Goal: Task Accomplishment & Management: Complete application form

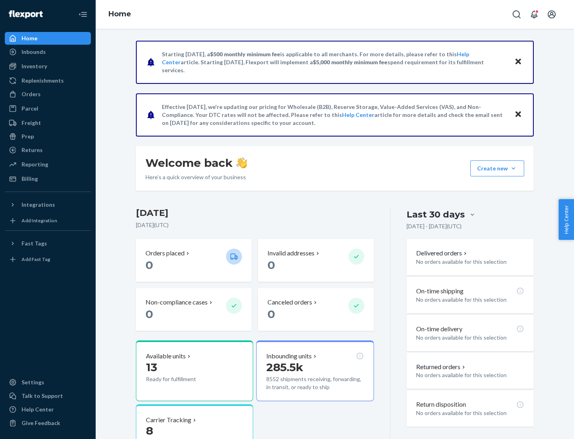
click at [514, 168] on button "Create new Create new inbound Create new order Create new product" at bounding box center [498, 168] width 54 height 16
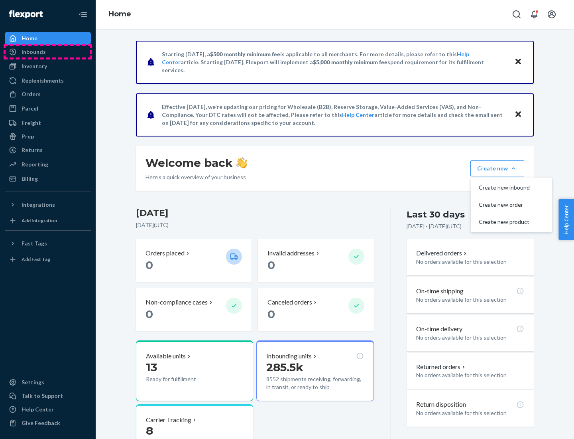
click at [48, 52] on div "Inbounds" at bounding box center [48, 51] width 85 height 11
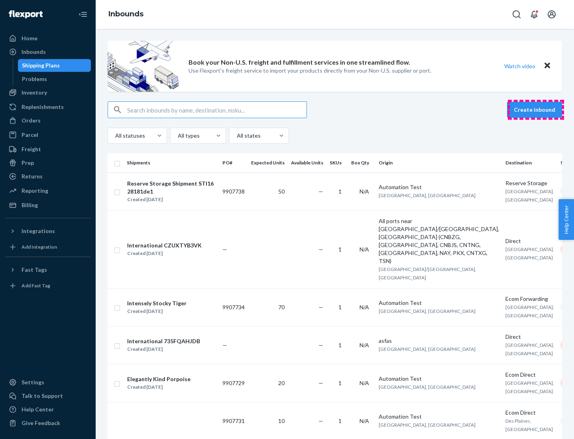
click at [536, 110] on button "Create inbound" at bounding box center [534, 110] width 55 height 16
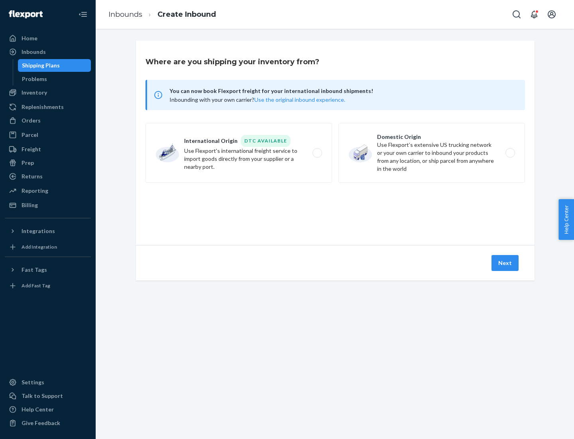
click at [432, 153] on label "Domestic Origin Use Flexport’s extensive US trucking network or your own carrie…" at bounding box center [432, 153] width 187 height 60
click at [510, 153] on input "Domestic Origin Use Flexport’s extensive US trucking network or your own carrie…" at bounding box center [512, 152] width 5 height 5
radio input "true"
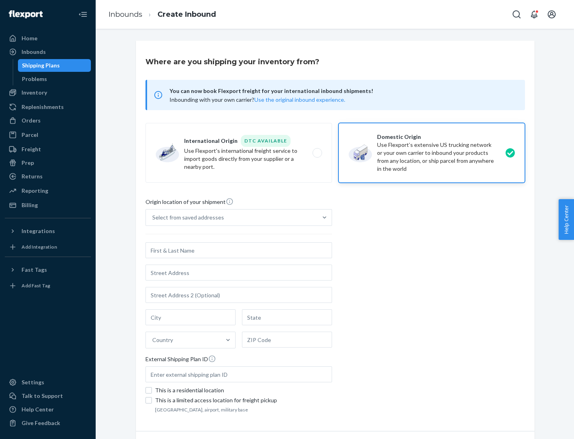
click at [186, 217] on div "Select from saved addresses" at bounding box center [188, 217] width 72 height 8
click at [153, 217] on input "Select from saved addresses" at bounding box center [152, 217] width 1 height 8
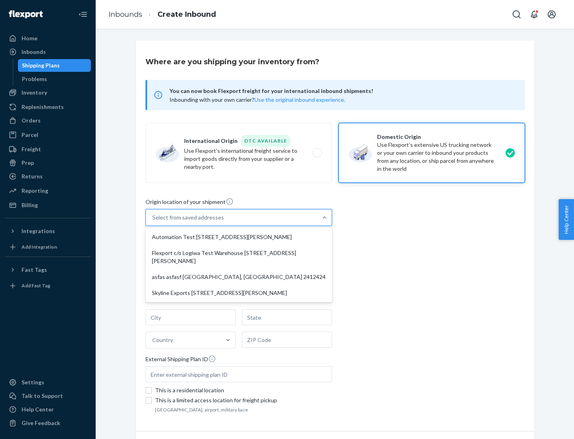
scroll to position [3, 0]
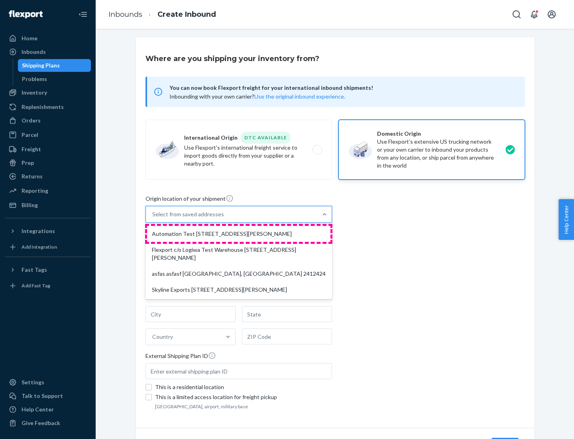
click at [239, 234] on div "Automation Test [STREET_ADDRESS][PERSON_NAME]" at bounding box center [238, 234] width 183 height 16
click at [153, 218] on input "option Automation Test [STREET_ADDRESS][PERSON_NAME] focused, 1 of 4. 4 results…" at bounding box center [152, 214] width 1 height 8
type input "Automation Test"
type input "9th Floor"
type input "[GEOGRAPHIC_DATA]"
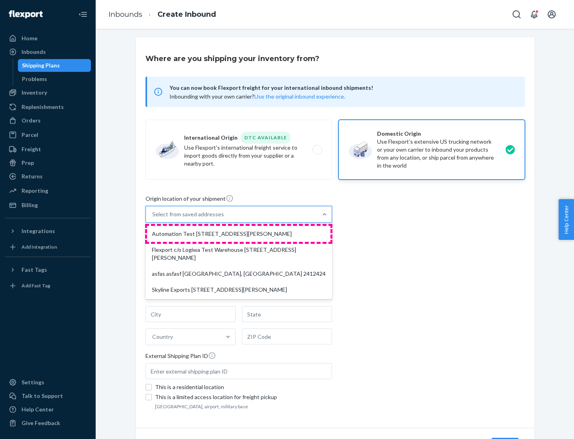
type input "CA"
type input "94104"
type input "[STREET_ADDRESS][PERSON_NAME]"
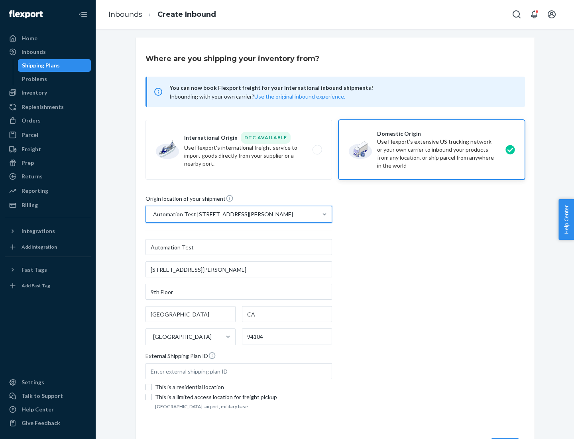
scroll to position [47, 0]
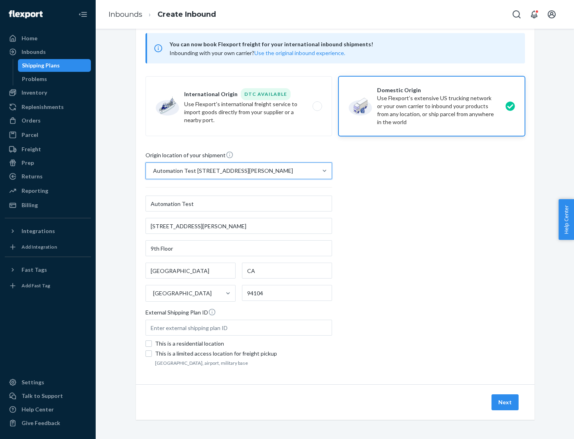
click at [506, 402] on button "Next" at bounding box center [505, 402] width 27 height 16
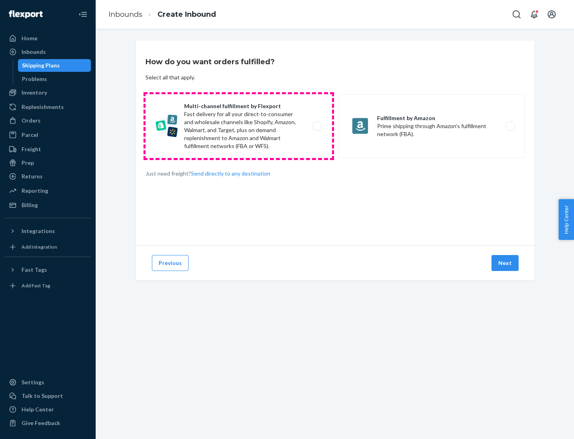
click at [239, 126] on label "Multi-channel fulfillment by Flexport Fast delivery for all your direct-to-cons…" at bounding box center [239, 126] width 187 height 64
click at [317, 126] on input "Multi-channel fulfillment by Flexport Fast delivery for all your direct-to-cons…" at bounding box center [319, 126] width 5 height 5
radio input "true"
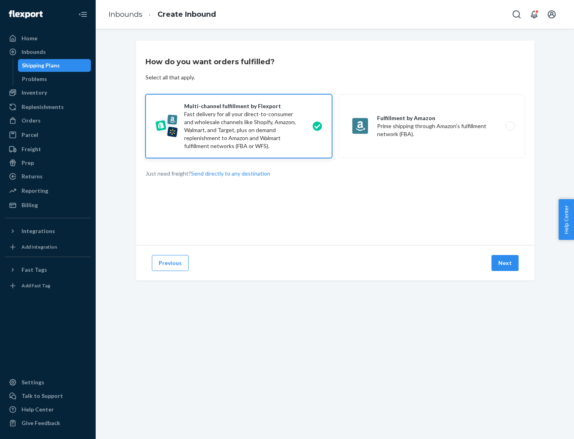
click at [506, 263] on button "Next" at bounding box center [505, 263] width 27 height 16
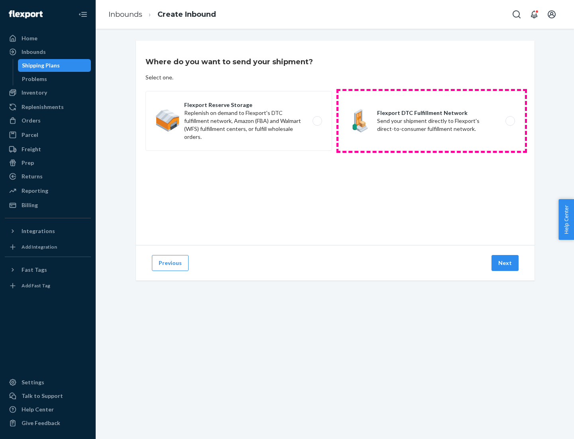
click at [432, 121] on label "Flexport DTC Fulfillment Network Send your shipment directly to Flexport's dire…" at bounding box center [432, 121] width 187 height 60
click at [510, 121] on input "Flexport DTC Fulfillment Network Send your shipment directly to Flexport's dire…" at bounding box center [512, 120] width 5 height 5
radio input "true"
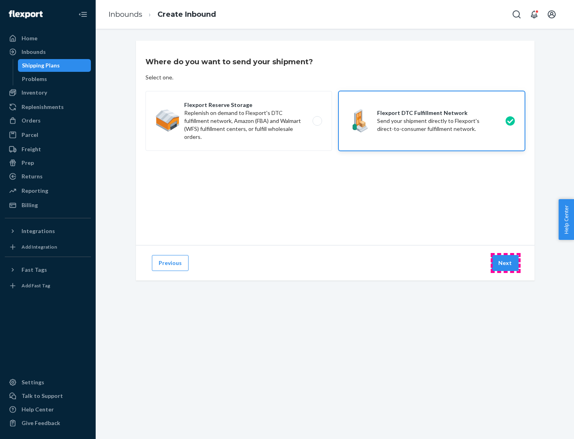
click at [506, 263] on button "Next" at bounding box center [505, 263] width 27 height 16
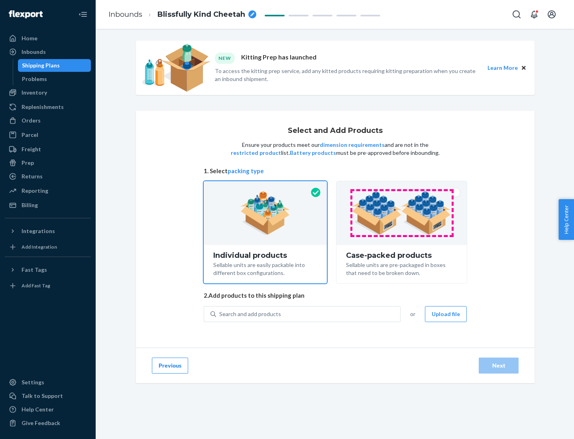
click at [402, 213] on img at bounding box center [401, 213] width 99 height 44
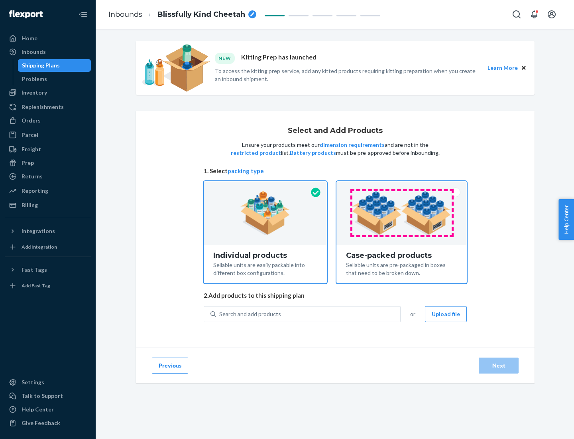
click at [402, 186] on input "Case-packed products Sellable units are pre-packaged in boxes that need to be b…" at bounding box center [401, 183] width 5 height 5
radio input "true"
radio input "false"
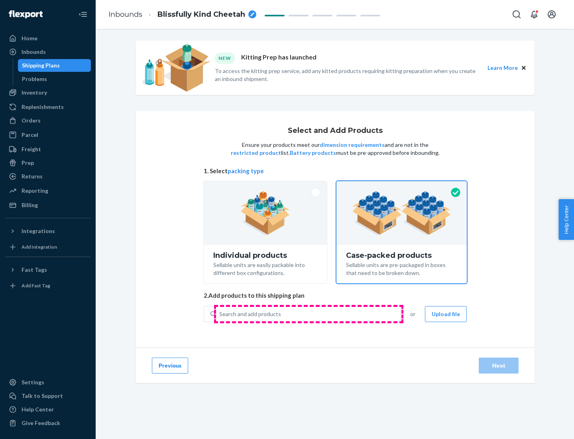
click at [309, 313] on div "Search and add products" at bounding box center [308, 314] width 184 height 14
click at [220, 313] on input "Search and add products" at bounding box center [219, 314] width 1 height 8
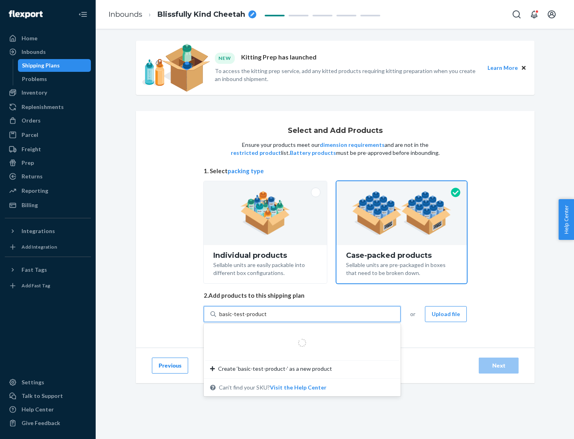
type input "basic-test-product-1"
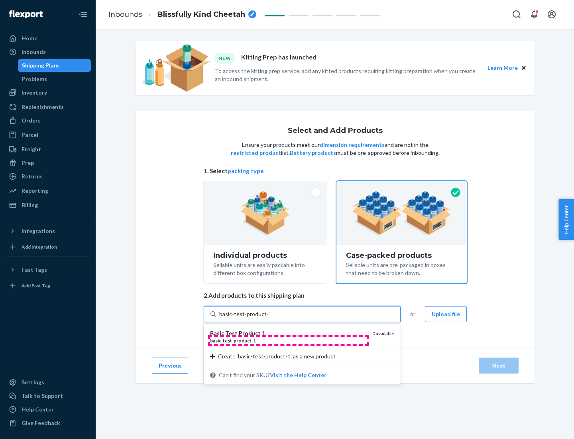
click at [288, 340] on div "basic - test - product - 1" at bounding box center [288, 340] width 156 height 7
click at [270, 318] on input "basic-test-product-1" at bounding box center [244, 314] width 51 height 8
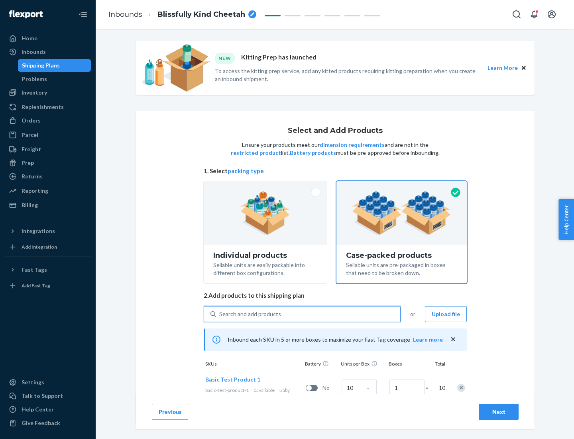
scroll to position [29, 0]
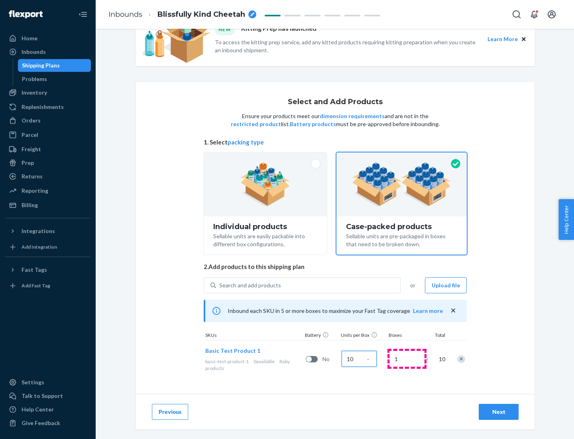
type input "10"
type input "7"
click at [499, 412] on div "Next" at bounding box center [499, 412] width 26 height 8
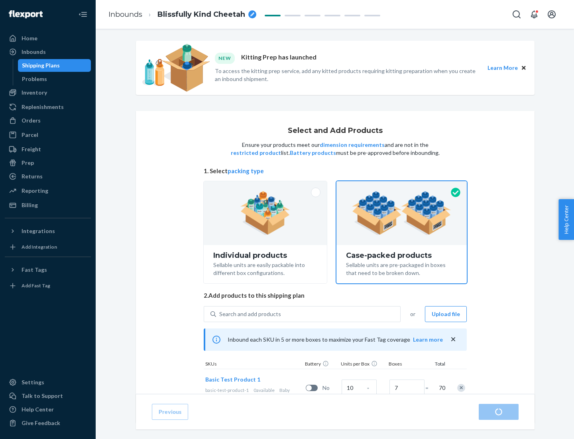
radio input "true"
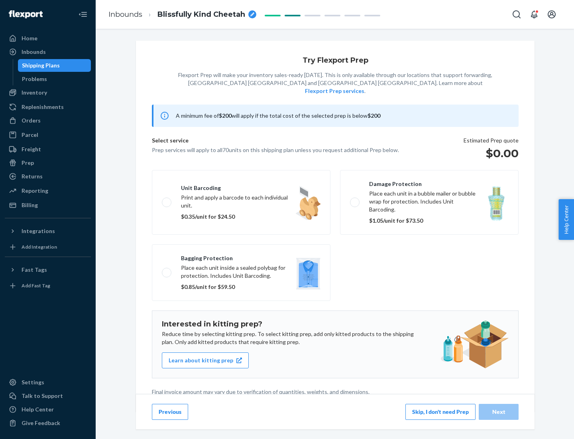
scroll to position [2, 0]
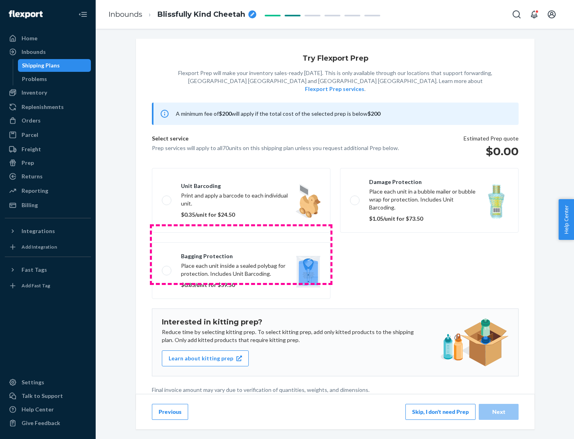
click at [241, 254] on label "Bagging protection Place each unit inside a sealed polybag for protection. Incl…" at bounding box center [241, 270] width 179 height 57
click at [167, 268] on input "Bagging protection Place each unit inside a sealed polybag for protection. Incl…" at bounding box center [164, 270] width 5 height 5
checkbox input "true"
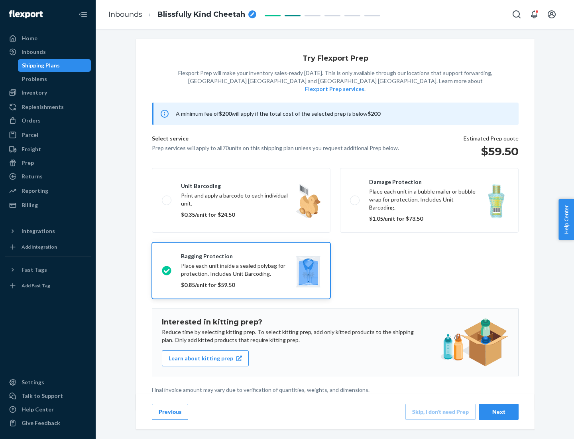
click at [499, 411] on div "Next" at bounding box center [499, 412] width 26 height 8
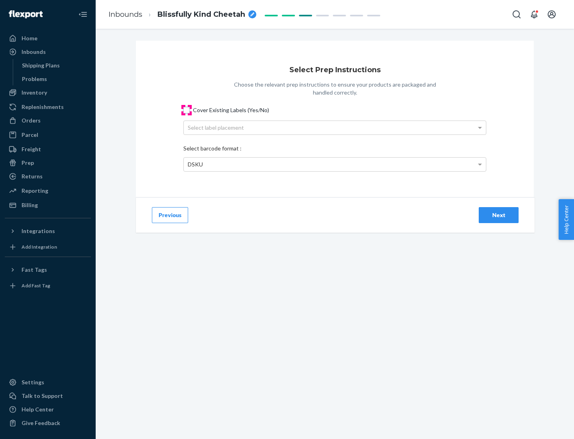
click at [187, 110] on input "Cover Existing Labels (Yes/No)" at bounding box center [186, 110] width 6 height 6
checkbox input "true"
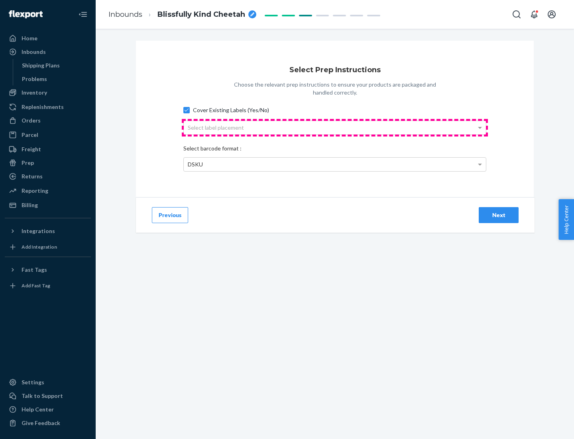
click at [335, 127] on div "Select label placement" at bounding box center [335, 128] width 302 height 14
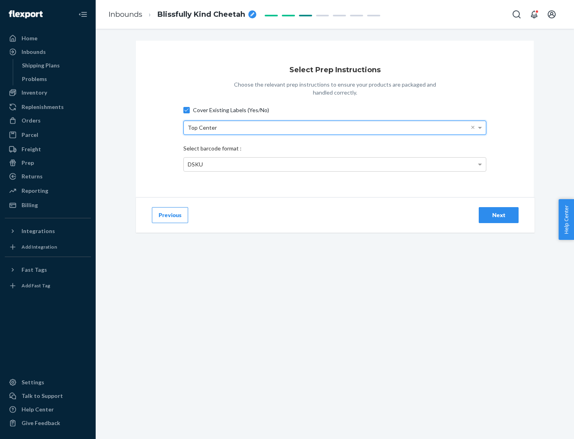
click at [335, 164] on div "DSKU" at bounding box center [335, 165] width 302 height 14
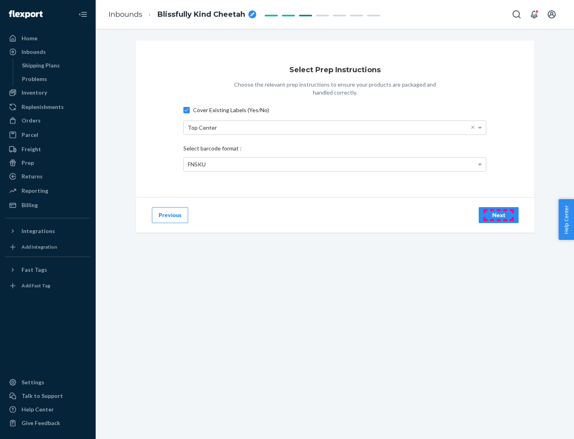
click at [499, 215] on div "Next" at bounding box center [499, 215] width 26 height 8
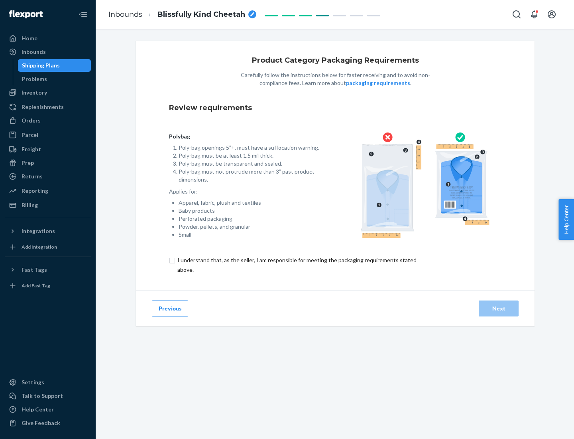
click at [296, 264] on input "checkbox" at bounding box center [301, 264] width 265 height 19
checkbox input "true"
click at [499, 308] on div "Next" at bounding box center [499, 308] width 26 height 8
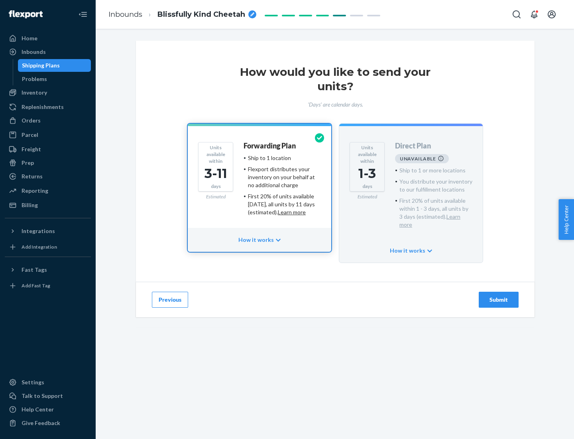
click at [270, 146] on h4 "Forwarding Plan" at bounding box center [270, 146] width 52 height 8
click at [499, 295] on div "Submit" at bounding box center [499, 299] width 26 height 8
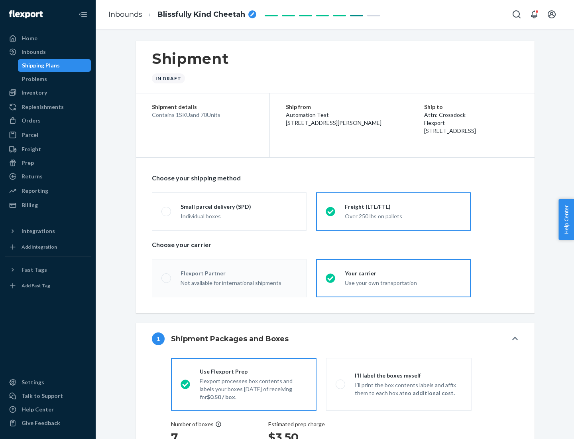
radio input "true"
radio input "false"
radio input "true"
radio input "false"
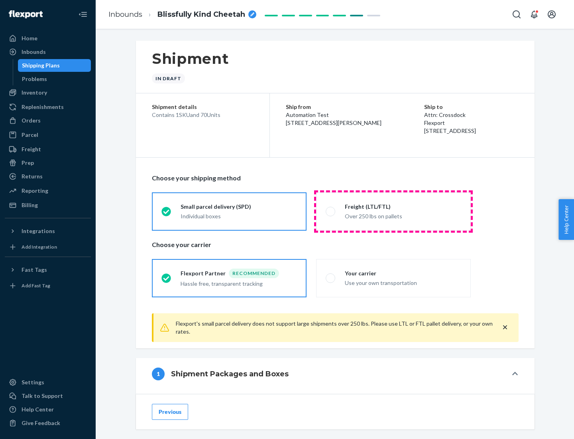
click at [394, 211] on div "Over 250 lbs on pallets" at bounding box center [403, 216] width 116 height 10
click at [331, 211] on input "Freight (LTL/FTL) Over 250 lbs on pallets" at bounding box center [328, 211] width 5 height 5
radio input "true"
radio input "false"
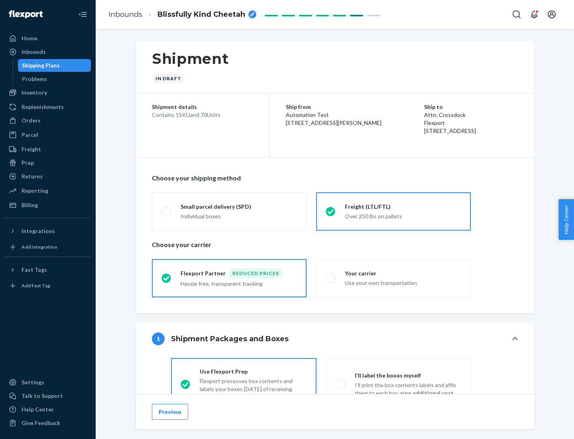
scroll to position [44, 0]
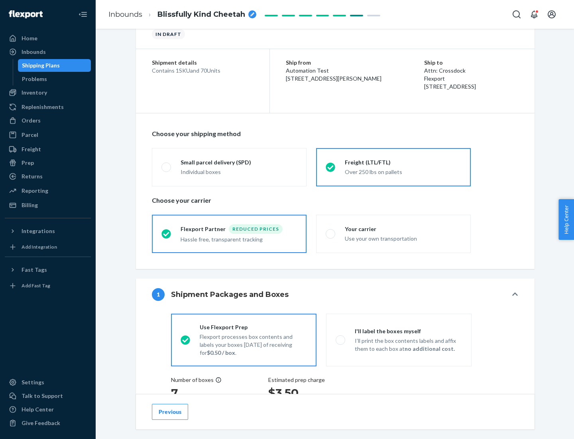
click at [229, 234] on div "Hassle free, transparent tracking" at bounding box center [239, 239] width 116 height 10
click at [167, 233] on input "Flexport Partner Reduced prices Hassle free, transparent tracking" at bounding box center [163, 233] width 5 height 5
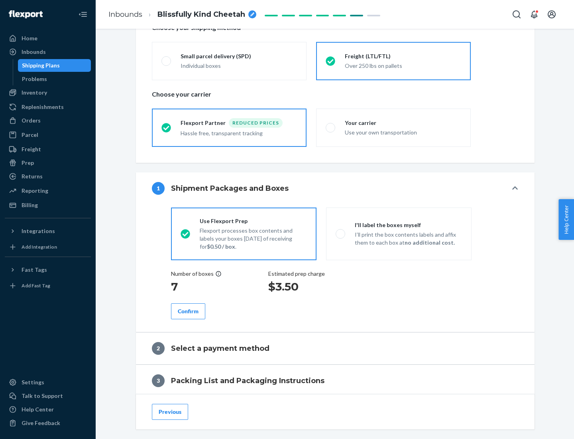
click at [399, 233] on p "I’ll print the box contents labels and affix them to each box at no additional …" at bounding box center [408, 238] width 107 height 16
click at [341, 233] on input "I'll label the boxes myself I’ll print the box contents labels and affix them t…" at bounding box center [338, 233] width 5 height 5
radio input "true"
radio input "false"
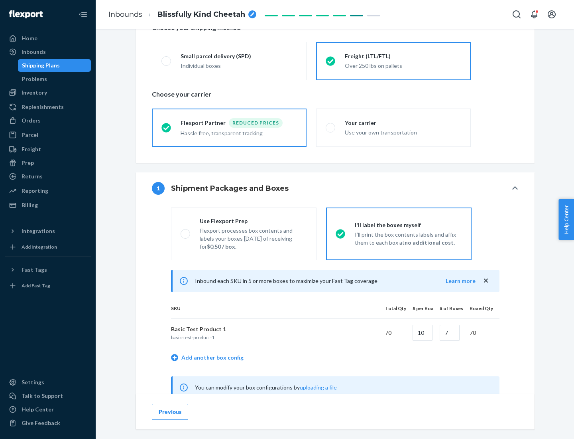
scroll to position [249, 0]
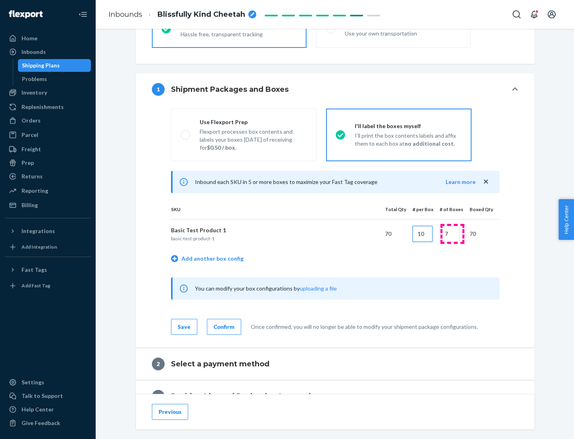
type input "10"
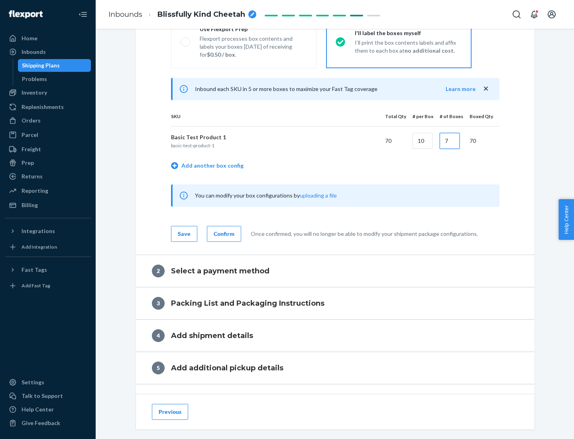
type input "7"
click at [223, 233] on div "Confirm" at bounding box center [224, 234] width 21 height 8
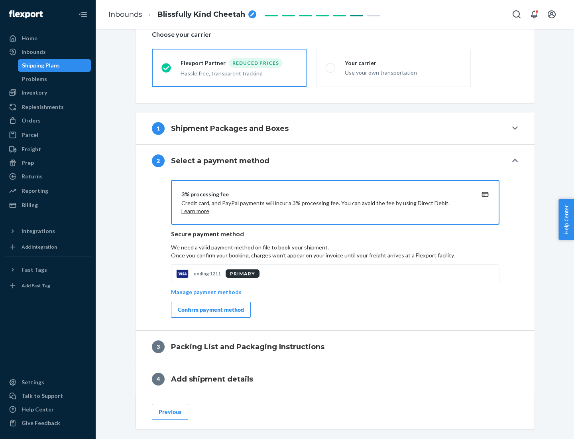
scroll to position [286, 0]
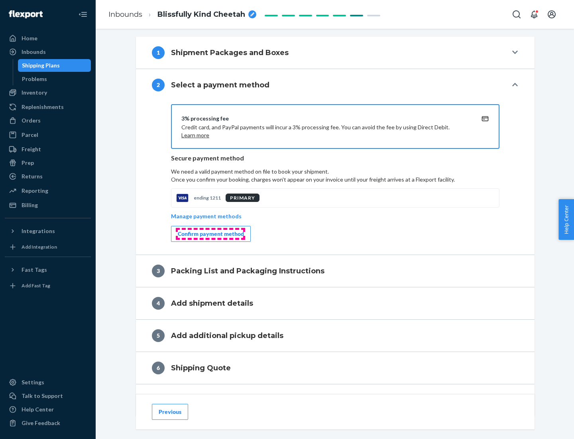
click at [210, 234] on div "Confirm payment method" at bounding box center [211, 234] width 66 height 8
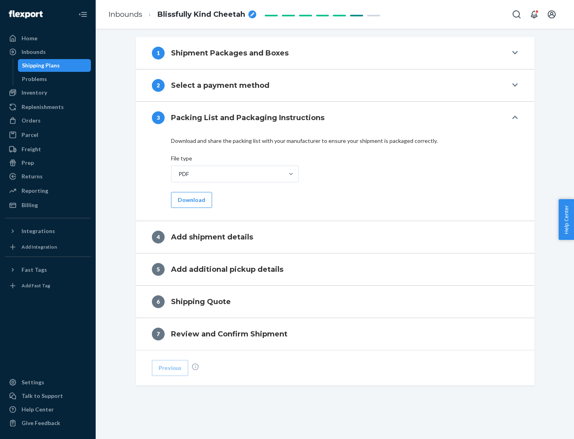
scroll to position [252, 0]
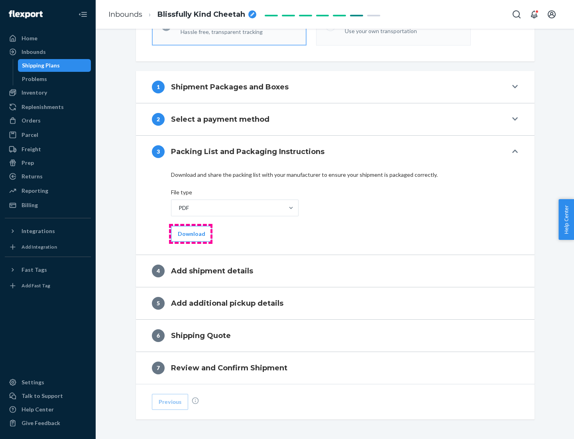
click at [191, 233] on button "Download" at bounding box center [191, 234] width 41 height 16
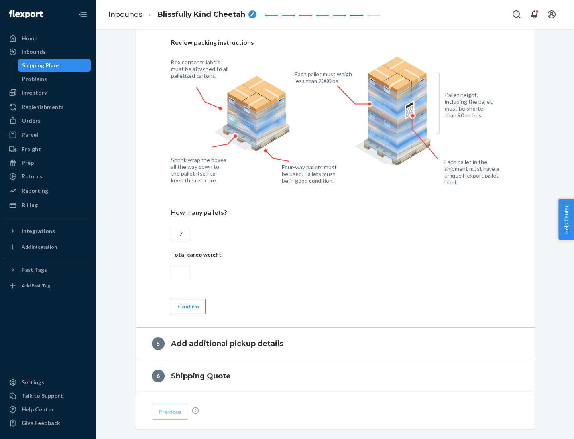
scroll to position [518, 0]
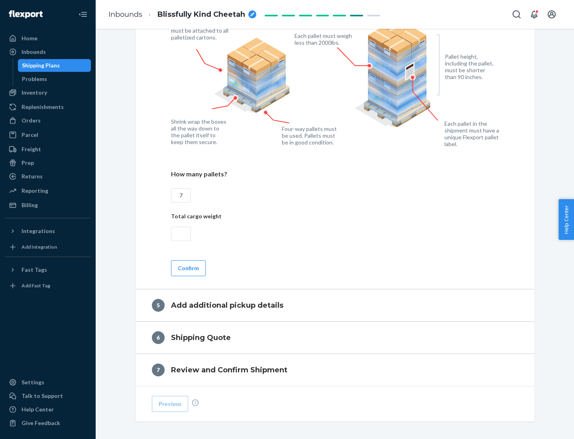
type input "7"
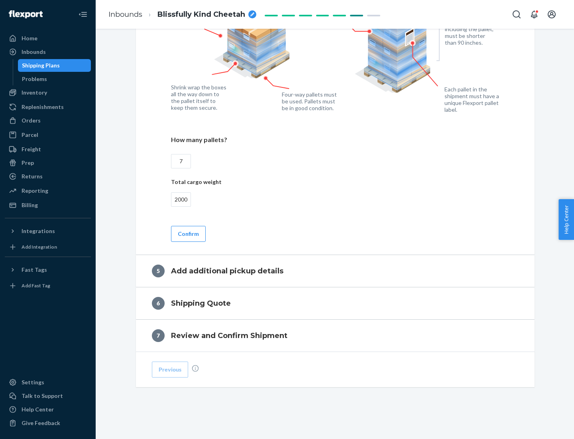
type input "2000"
click at [188, 233] on button "Confirm" at bounding box center [188, 234] width 35 height 16
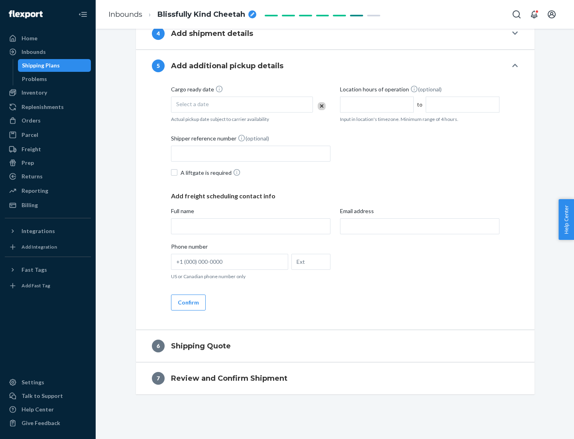
scroll to position [273, 0]
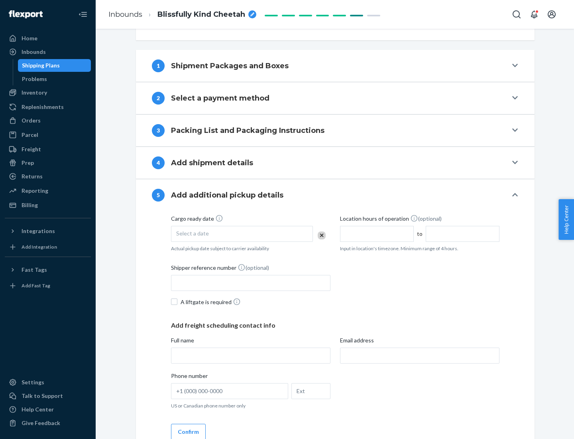
click at [242, 233] on div "Select a date" at bounding box center [242, 234] width 142 height 16
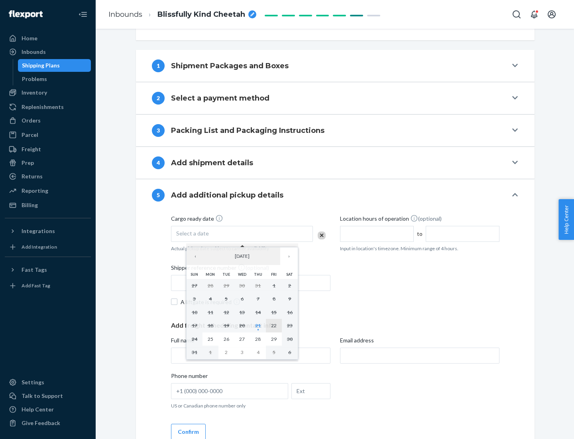
click at [274, 325] on abbr "22" at bounding box center [274, 325] width 6 height 6
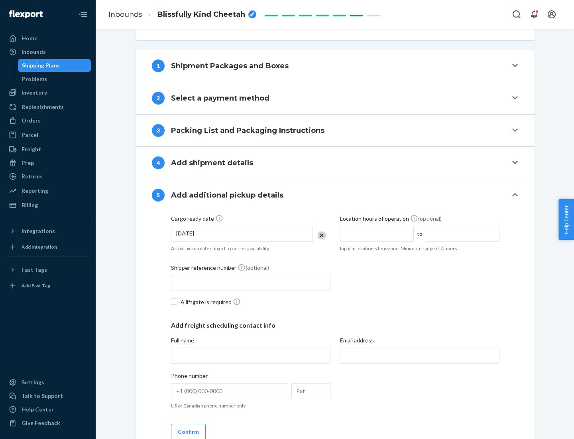
scroll to position [394, 0]
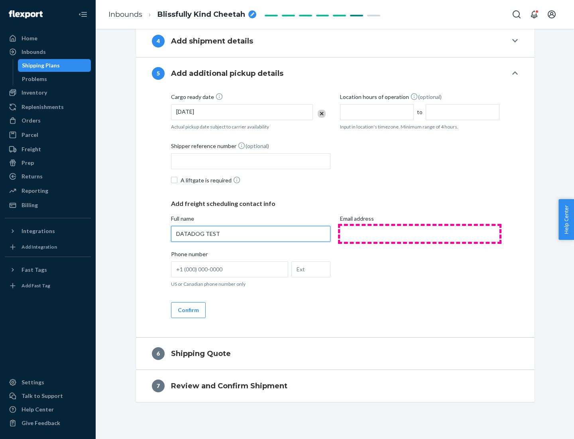
type input "DATADOG TEST"
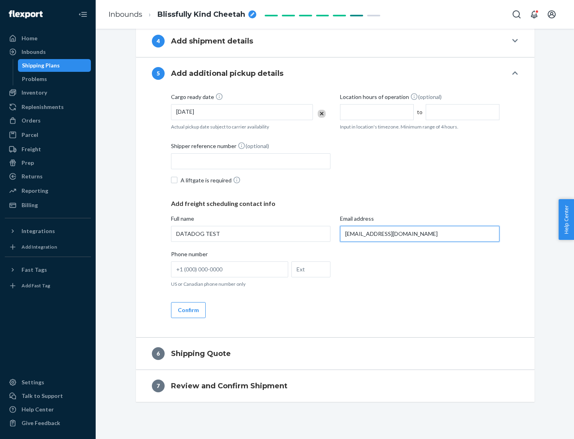
scroll to position [402, 0]
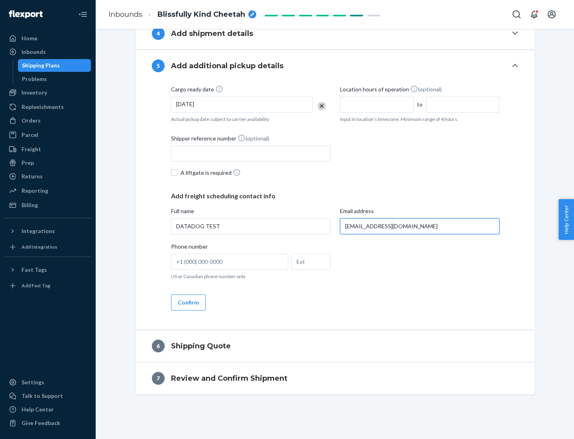
type input "[EMAIL_ADDRESS][DOMAIN_NAME]"
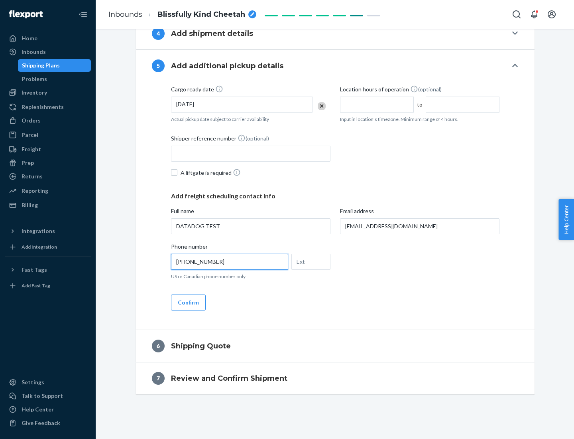
type input "[PHONE_NUMBER]"
click at [188, 302] on button "Confirm" at bounding box center [188, 302] width 35 height 16
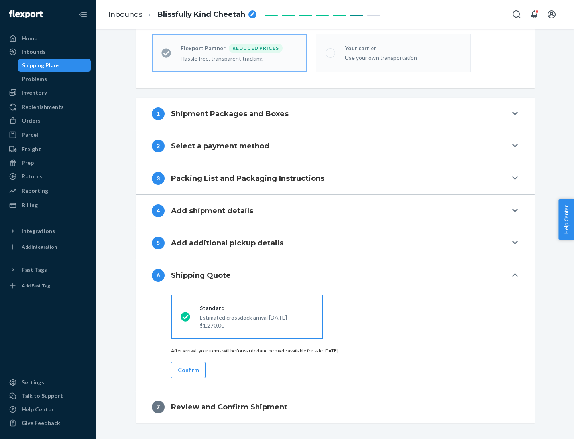
scroll to position [254, 0]
